Goal: Information Seeking & Learning: Learn about a topic

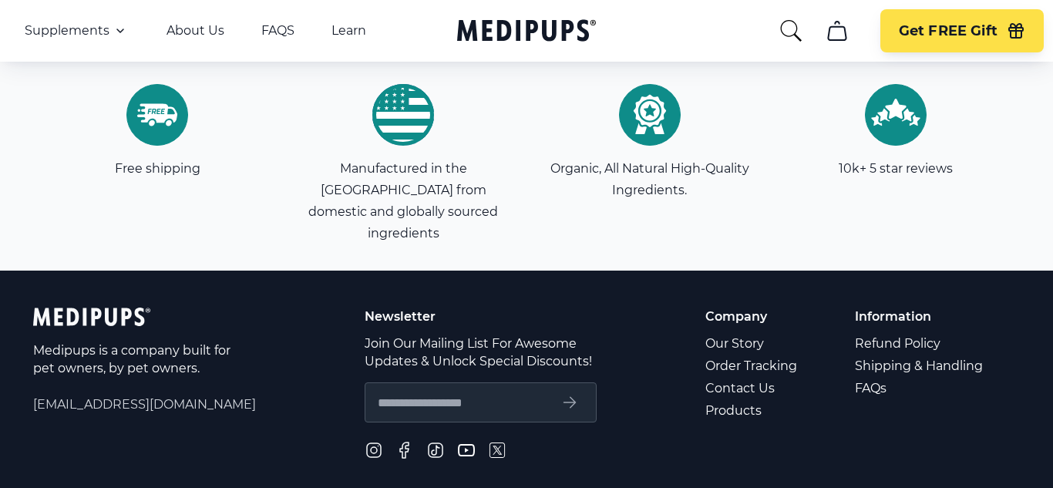
scroll to position [4779, 0]
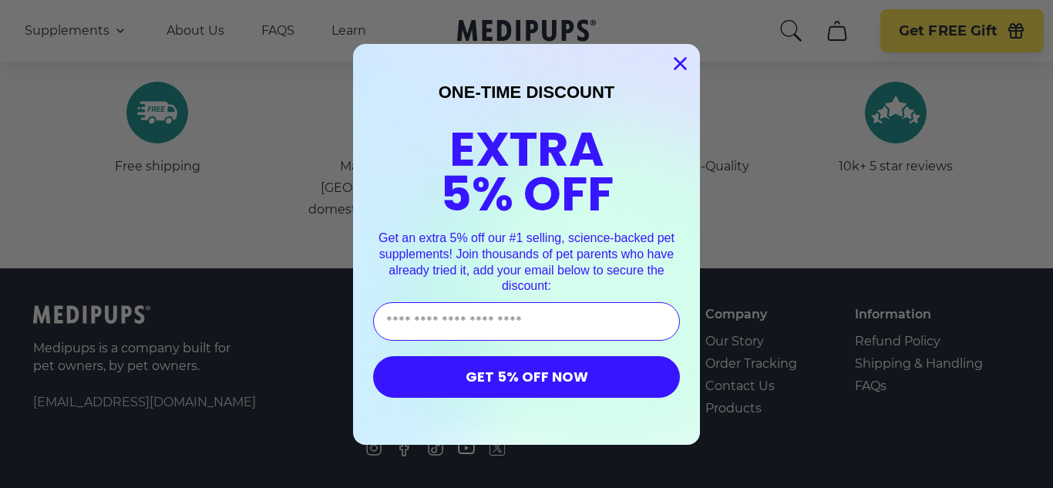
click at [683, 63] on circle "Close dialog" at bounding box center [679, 62] width 25 height 25
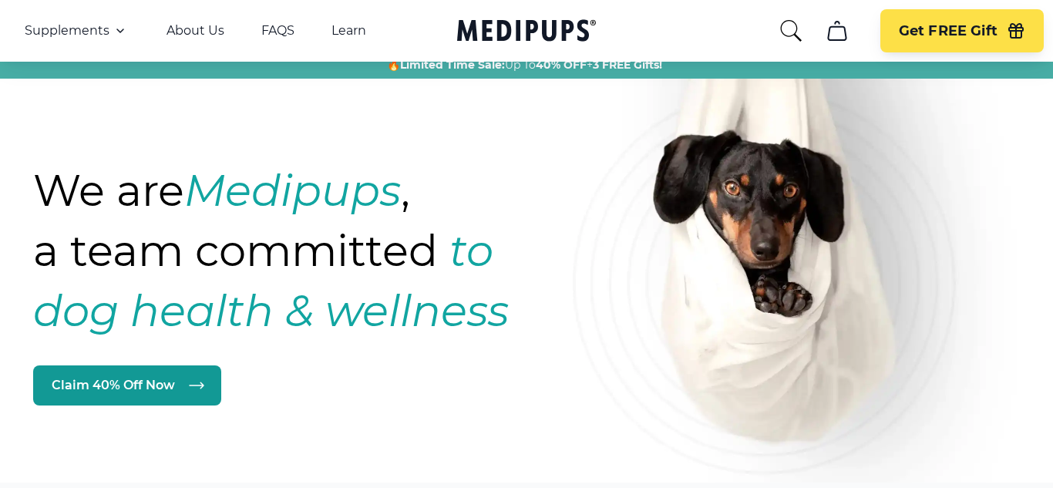
scroll to position [0, 0]
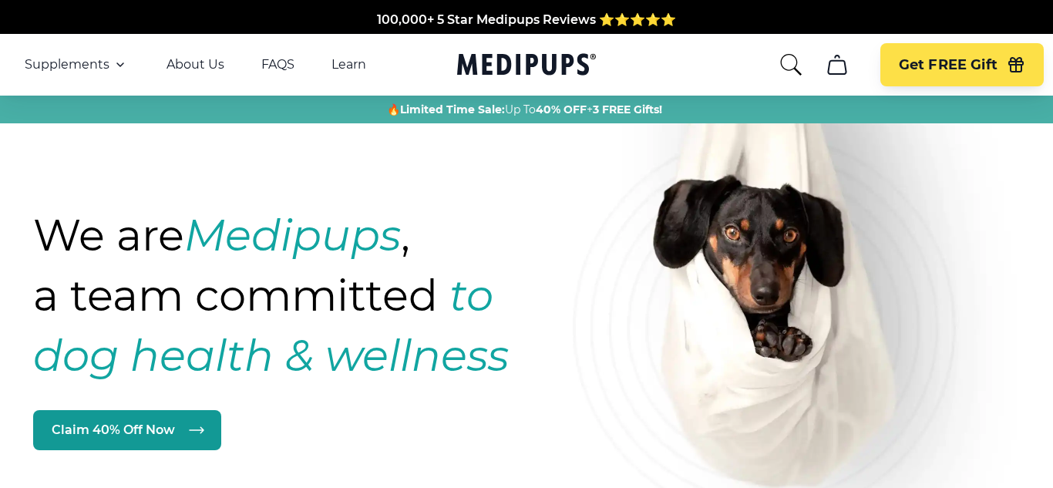
click at [786, 62] on icon "search" at bounding box center [790, 64] width 25 height 25
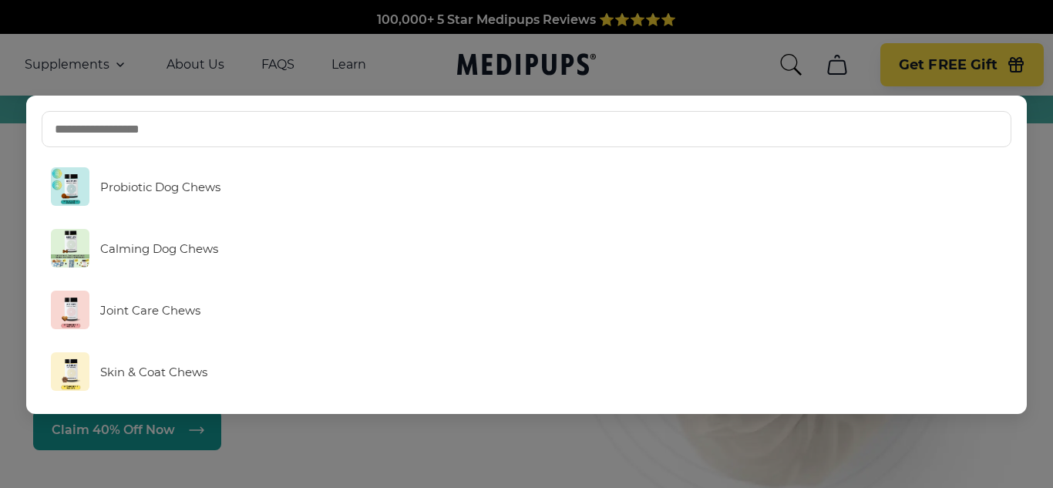
type input "*"
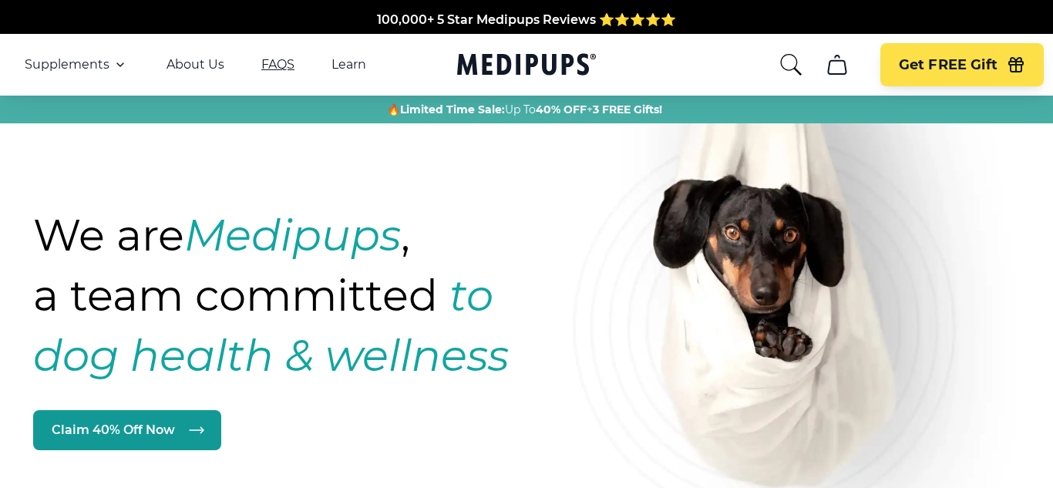
click at [272, 61] on link "FAQS" at bounding box center [277, 64] width 33 height 15
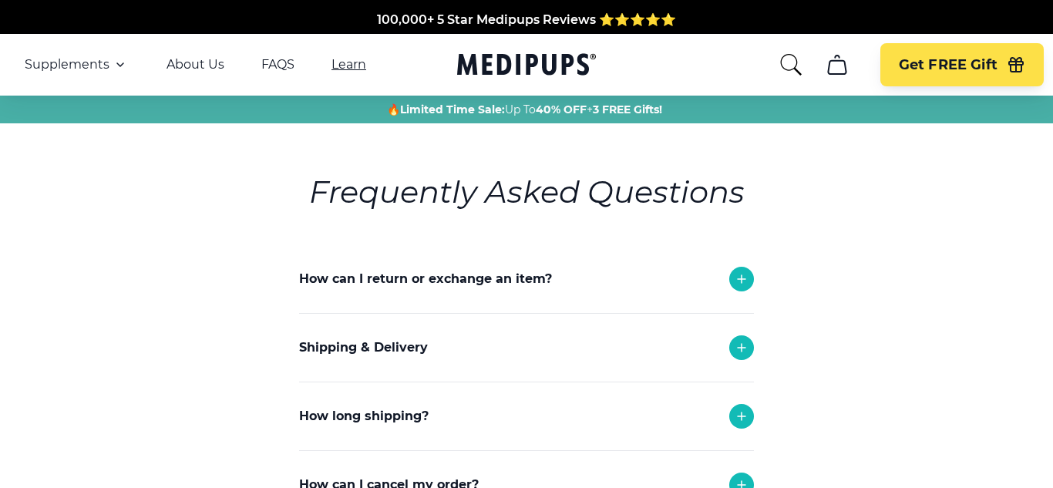
click at [348, 63] on link "Learn" at bounding box center [348, 64] width 35 height 15
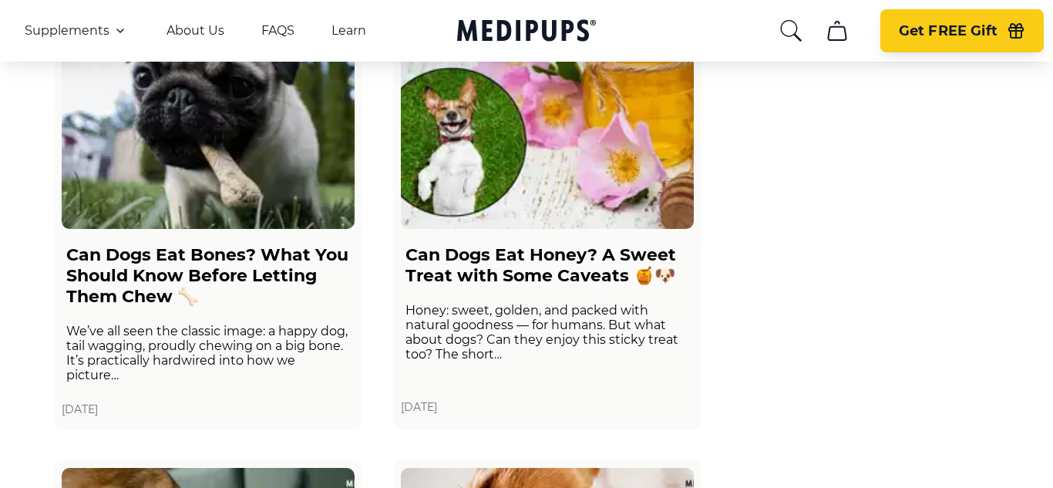
scroll to position [128, 0]
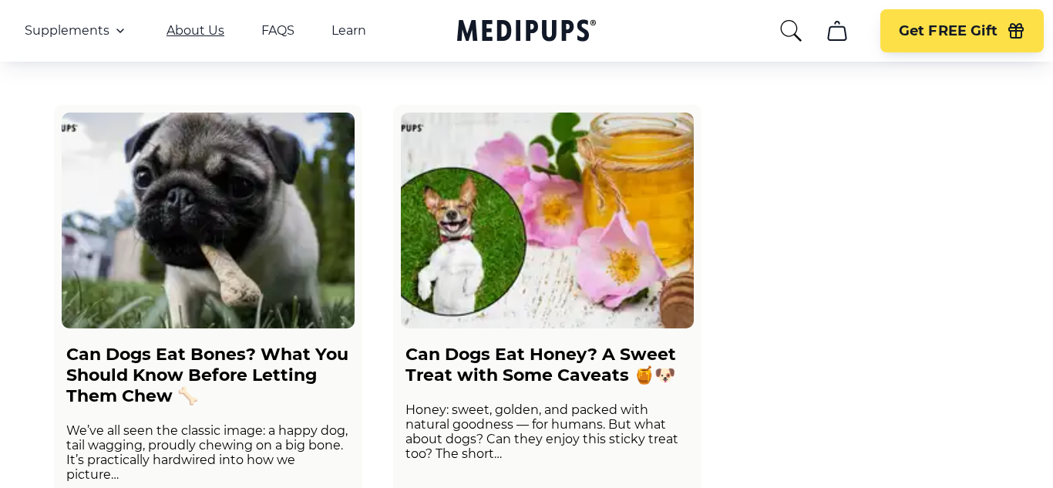
click at [194, 30] on link "About Us" at bounding box center [195, 30] width 58 height 15
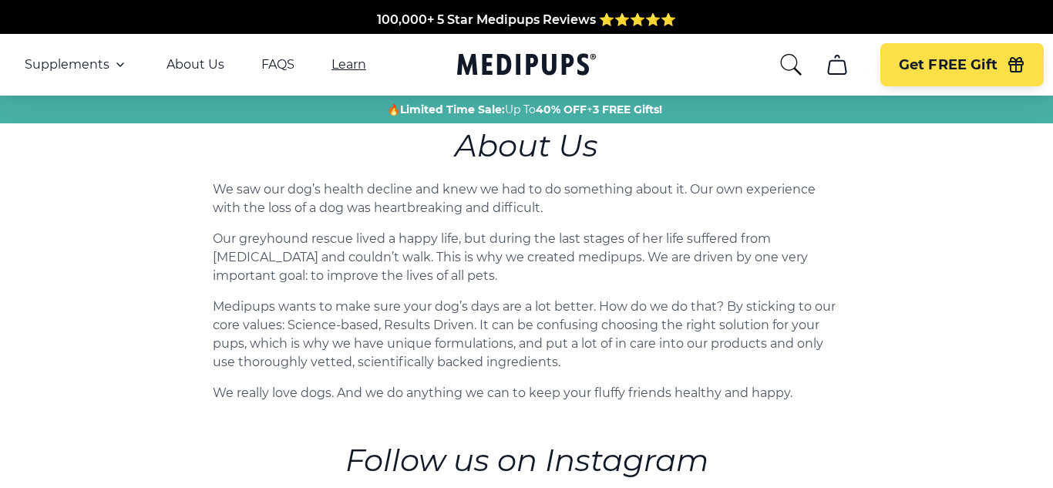
click at [349, 63] on link "Learn" at bounding box center [348, 64] width 35 height 15
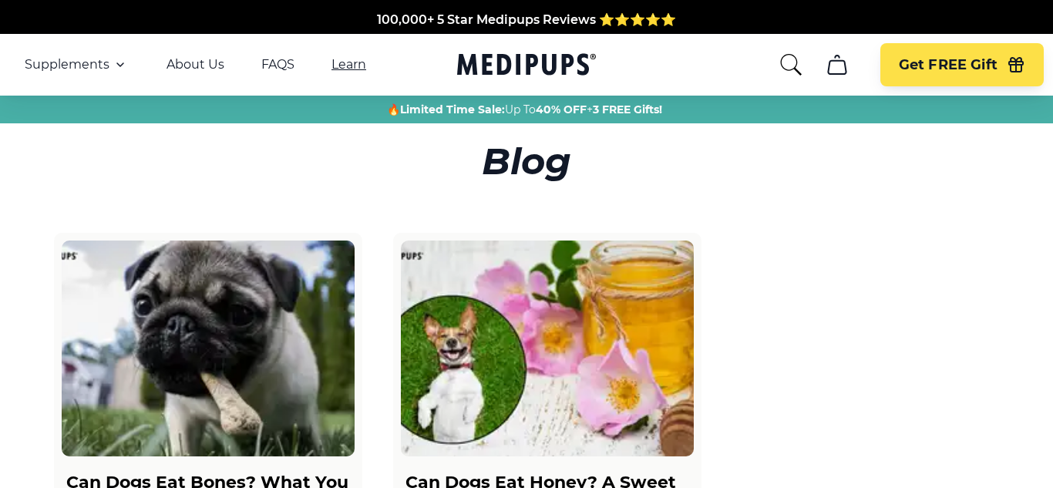
click at [349, 63] on link "Learn" at bounding box center [348, 64] width 35 height 15
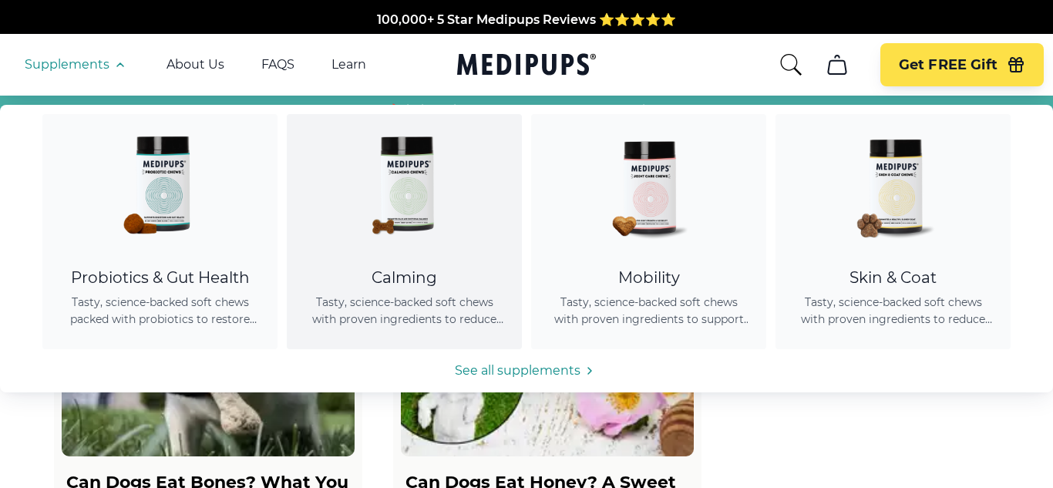
click at [418, 205] on img at bounding box center [404, 183] width 139 height 139
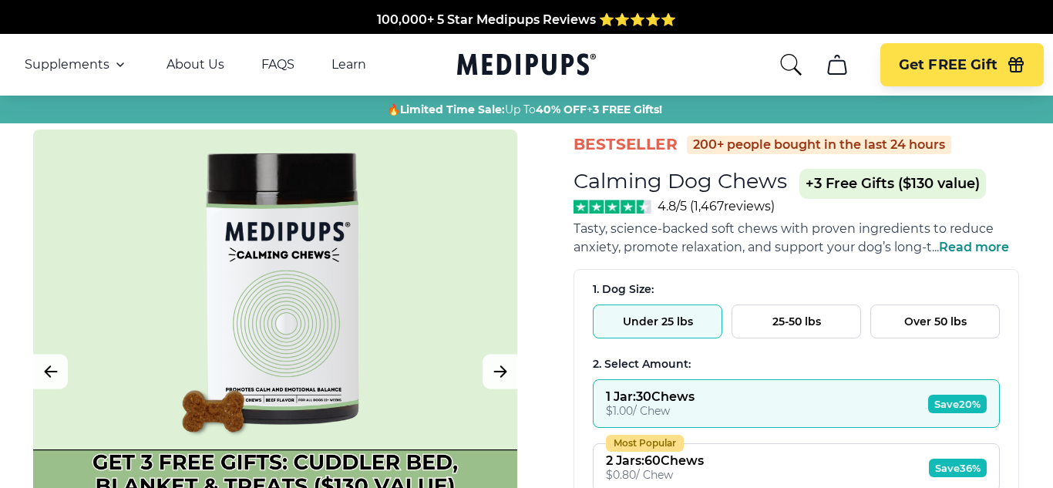
click at [637, 324] on button "Under 25 lbs" at bounding box center [657, 321] width 129 height 34
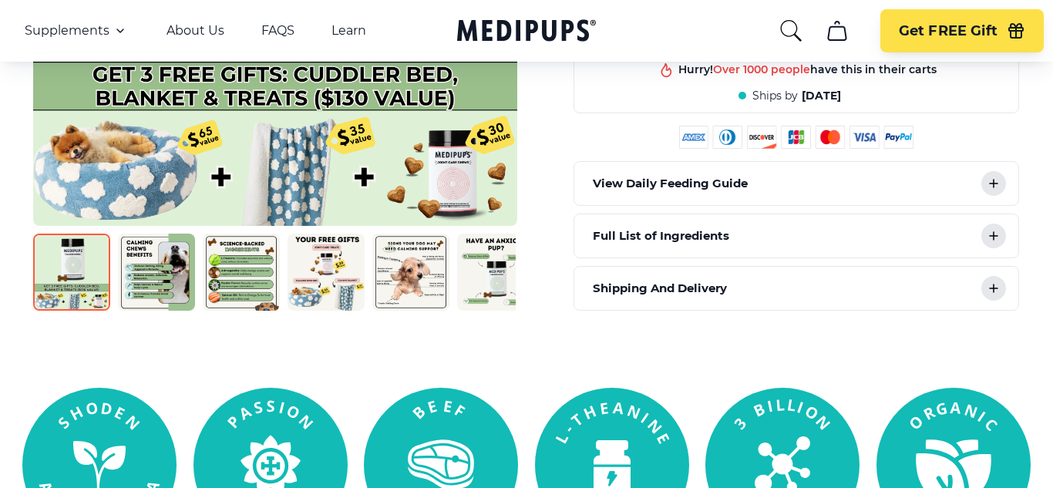
scroll to position [740, 0]
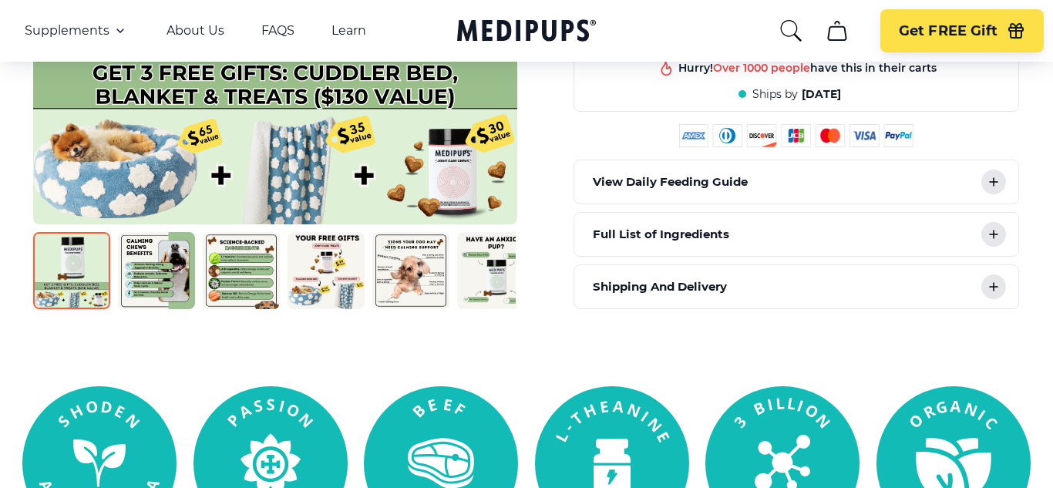
click at [993, 234] on icon at bounding box center [994, 234] width 8 height 8
